Goal: Find specific fact: Find specific page/section

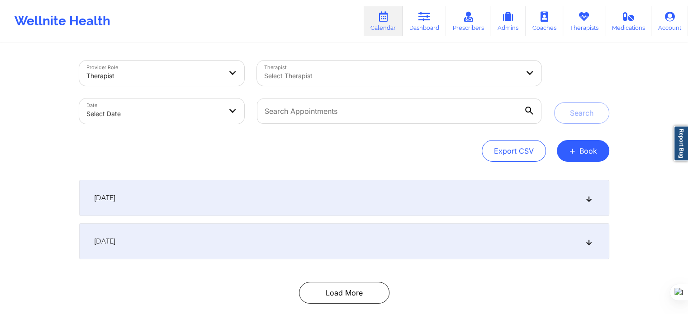
scroll to position [49, 0]
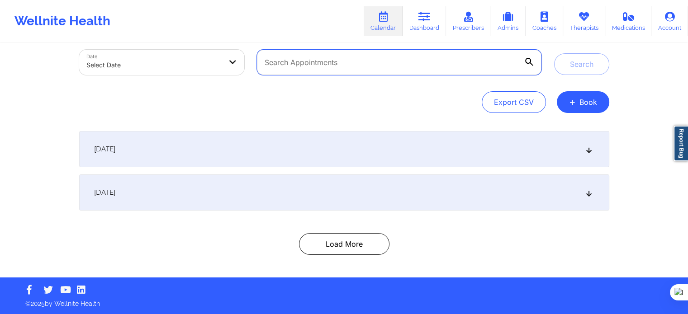
click at [368, 63] on input "text" at bounding box center [399, 62] width 284 height 25
paste input "Sharon B. Hopkins"
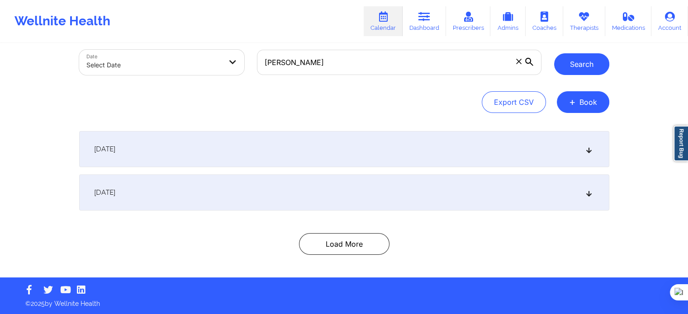
click at [563, 66] on button "Search" at bounding box center [581, 64] width 55 height 22
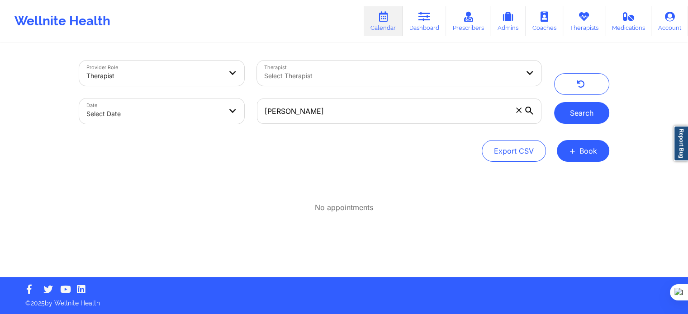
scroll to position [0, 0]
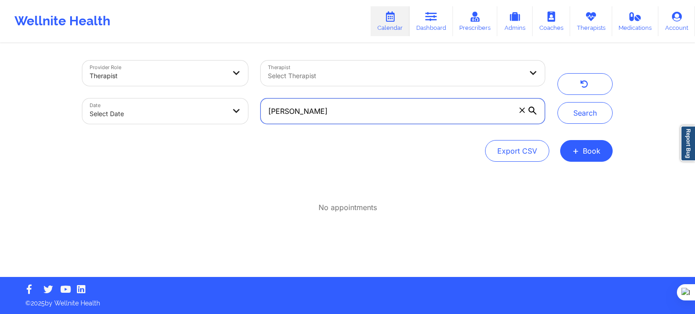
click at [304, 114] on input "Sharon B. Hopkins" at bounding box center [403, 111] width 284 height 25
drag, startPoint x: 293, startPoint y: 114, endPoint x: 372, endPoint y: 114, distance: 79.2
click at [372, 114] on input "Sharon B. Hopkins" at bounding box center [403, 111] width 284 height 25
type input "S"
paste input "chezuk1@aol.com"
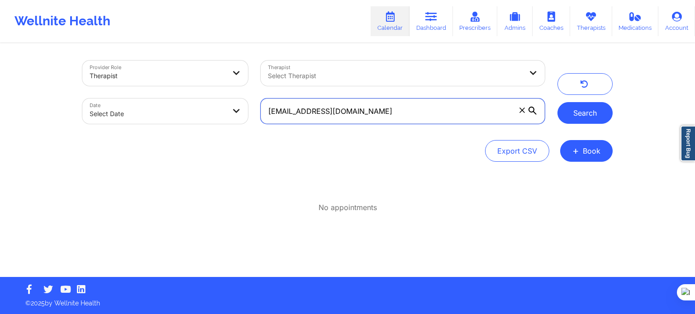
type input "chezuk1@aol.com"
click at [600, 118] on button "Search" at bounding box center [584, 113] width 55 height 22
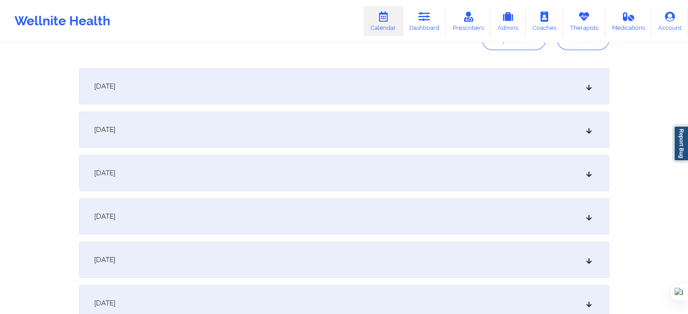
scroll to position [136, 0]
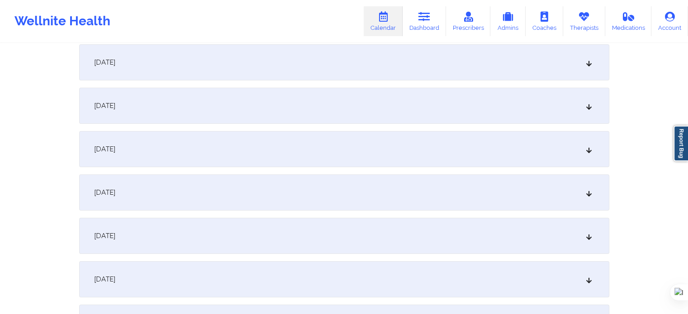
click at [575, 62] on div "[DATE]" at bounding box center [344, 62] width 530 height 36
